Goal: Complete application form

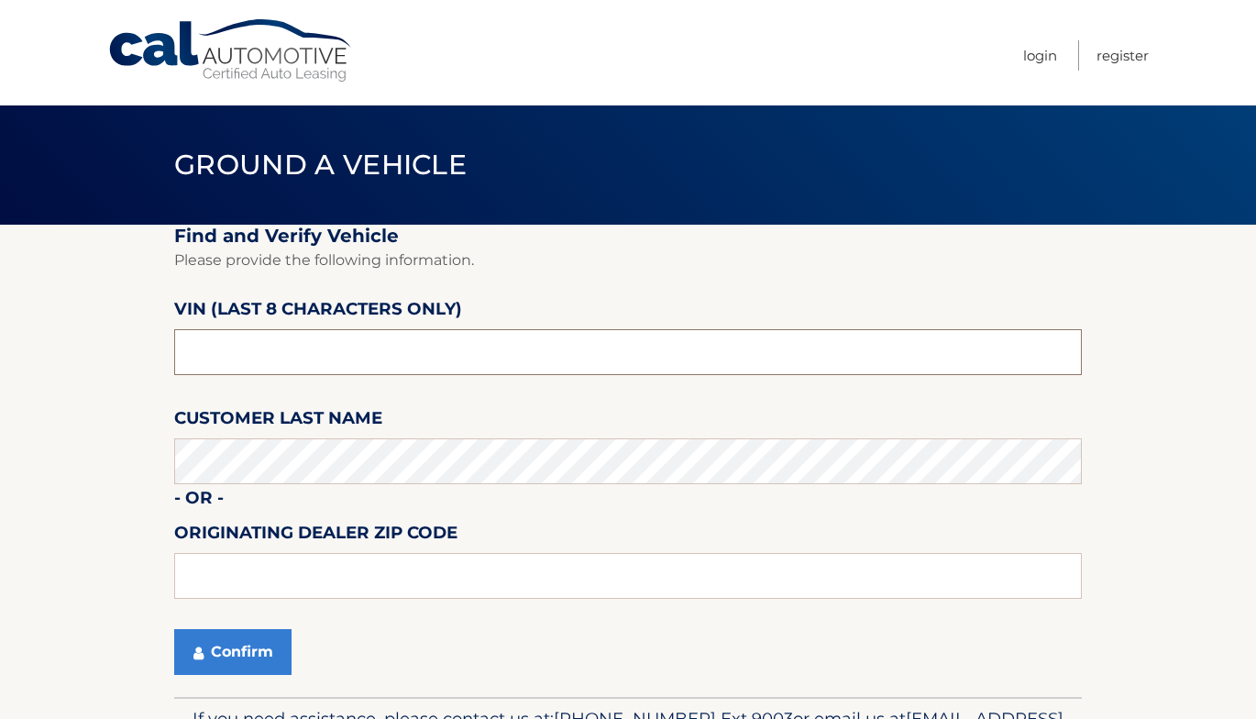
click at [224, 349] on input "text" at bounding box center [627, 352] width 907 height 46
drag, startPoint x: 235, startPoint y: 349, endPoint x: -25, endPoint y: 406, distance: 265.6
click at [0, 406] on html "Cal Automotive Menu Login Register Ground a Vehicle" at bounding box center [628, 359] width 1256 height 719
type input "NRD64224"
click at [233, 562] on input "text" at bounding box center [627, 576] width 907 height 46
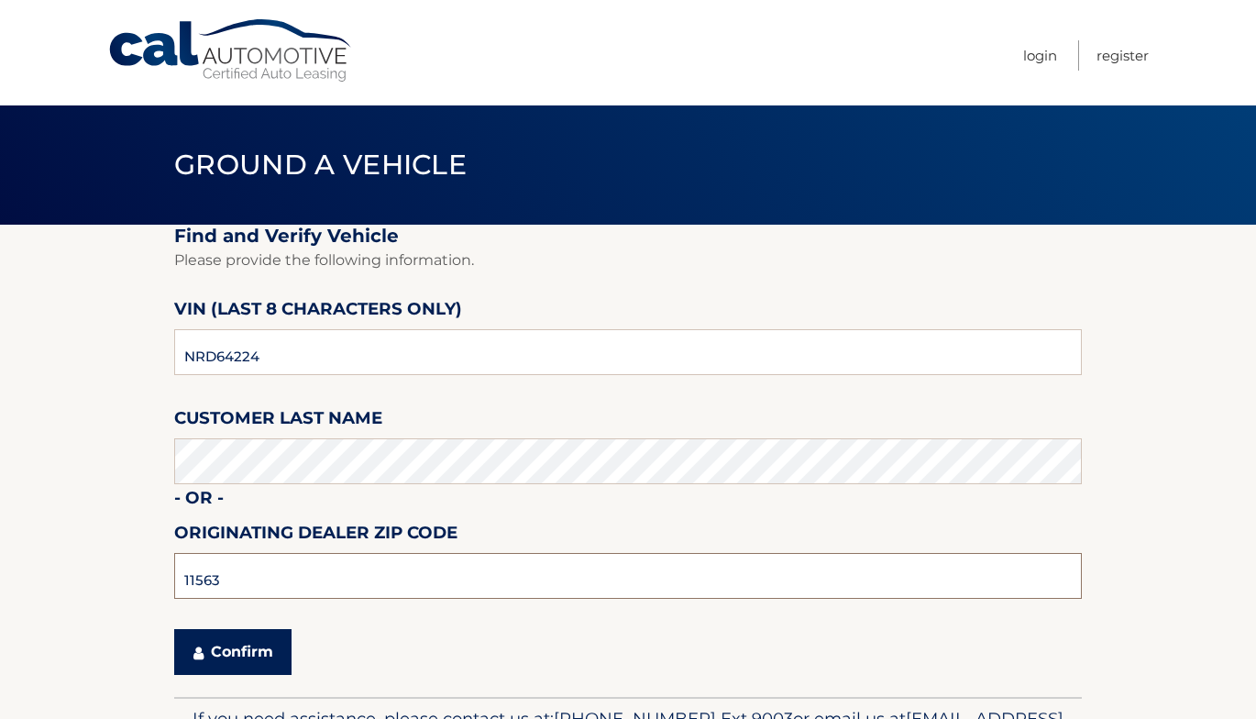
type input "11563"
click at [252, 640] on button "Confirm" at bounding box center [232, 652] width 117 height 46
